Goal: Navigation & Orientation: Find specific page/section

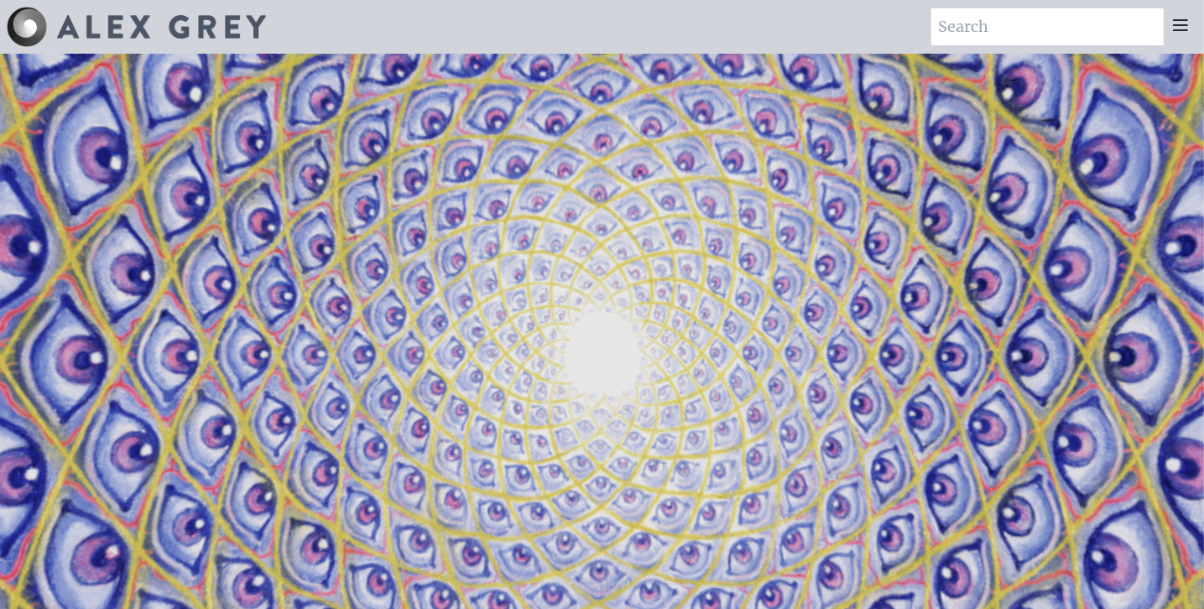
click at [1178, 26] on icon at bounding box center [1181, 25] width 20 height 20
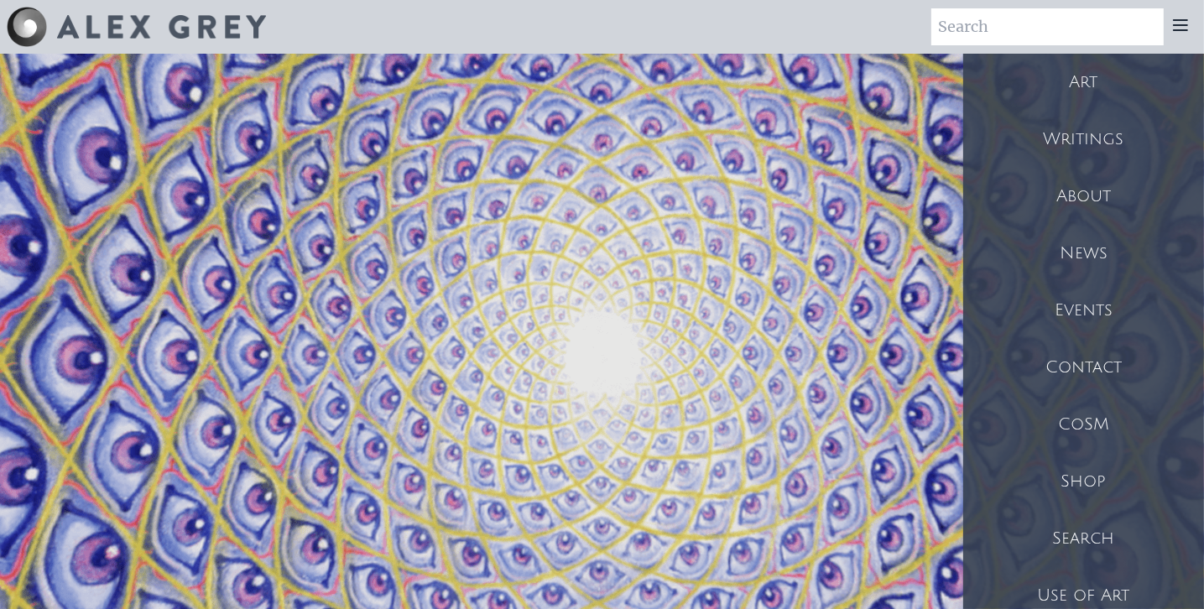
click at [1085, 474] on div "Shop" at bounding box center [1083, 481] width 241 height 57
